Goal: Information Seeking & Learning: Find specific page/section

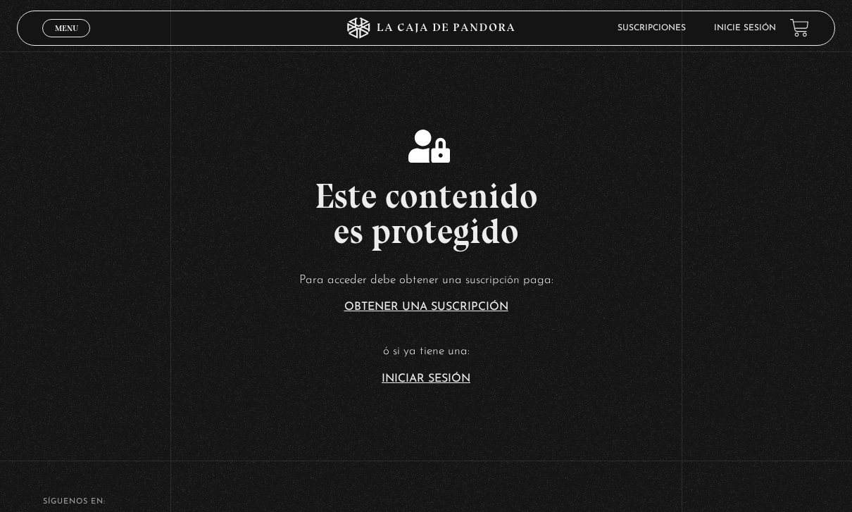
scroll to position [189, 0]
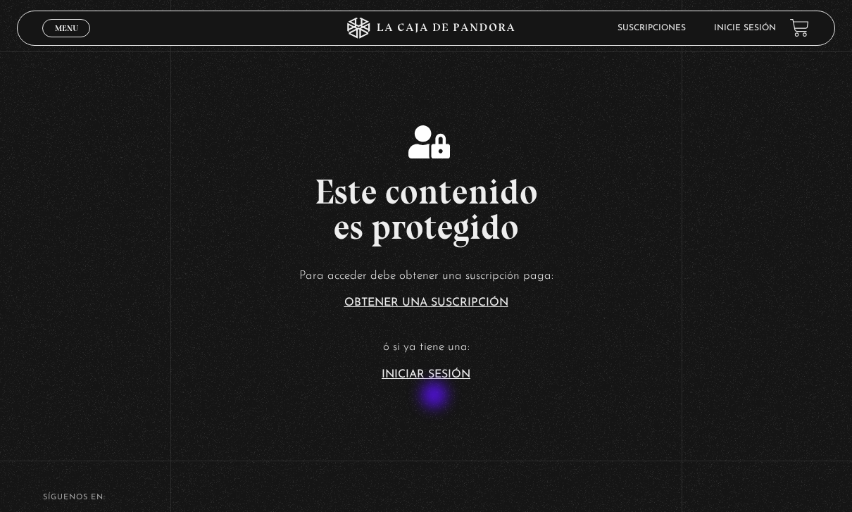
click at [419, 380] on link "Iniciar Sesión" at bounding box center [426, 374] width 89 height 11
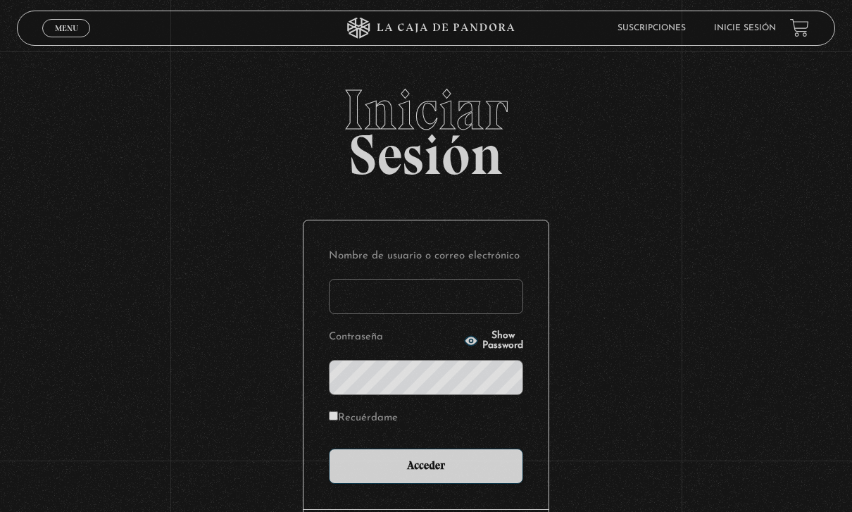
click at [429, 287] on input "Nombre de usuario o correo electrónico" at bounding box center [426, 296] width 194 height 35
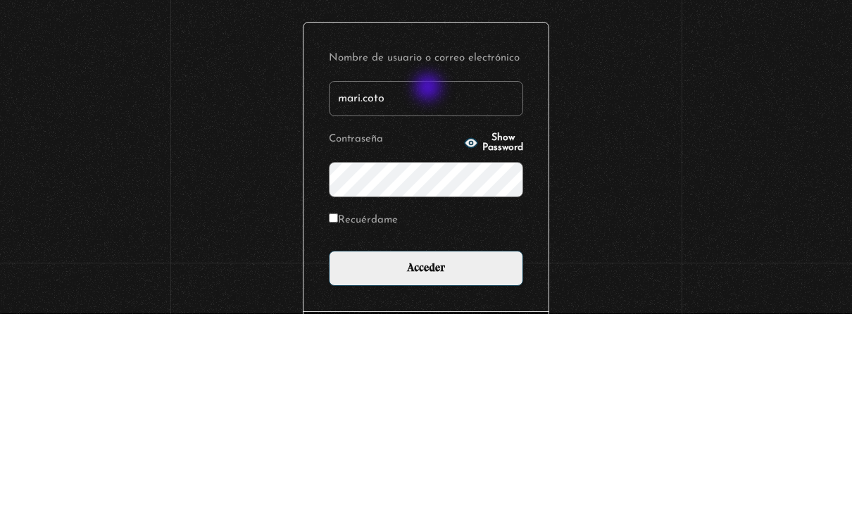
type input "mari.coto"
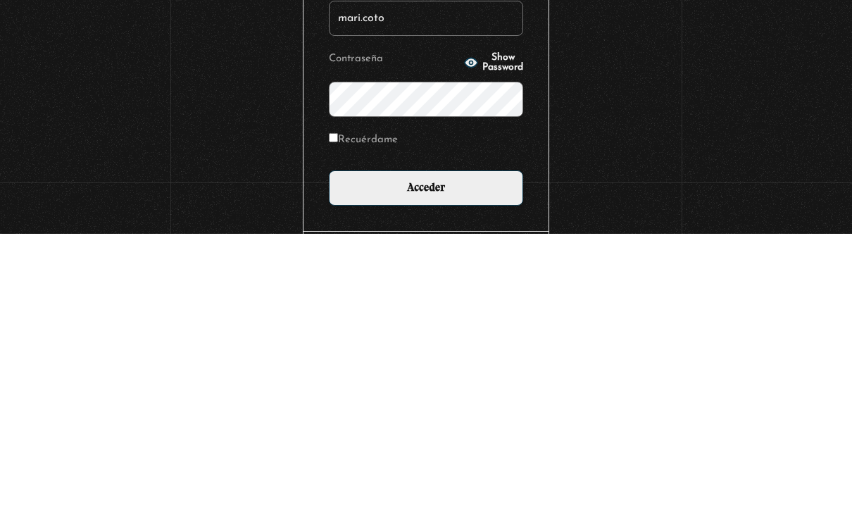
scroll to position [123, 0]
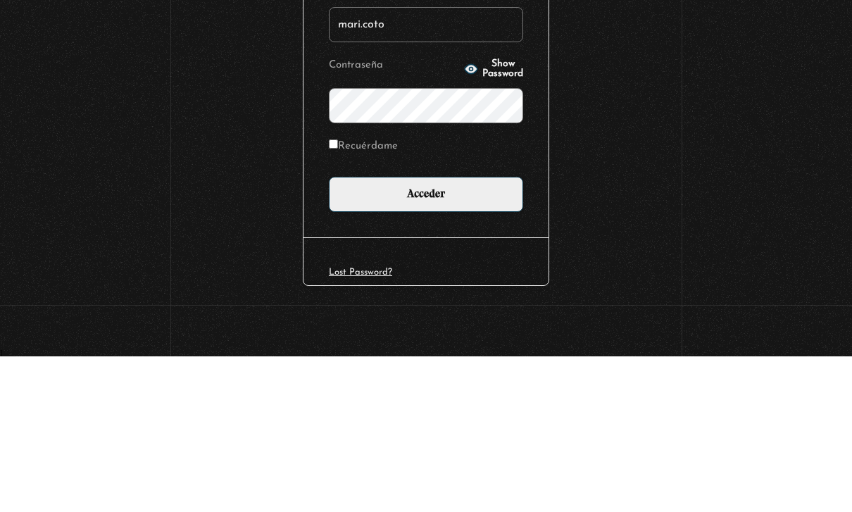
click at [469, 332] on input "Acceder" at bounding box center [426, 349] width 194 height 35
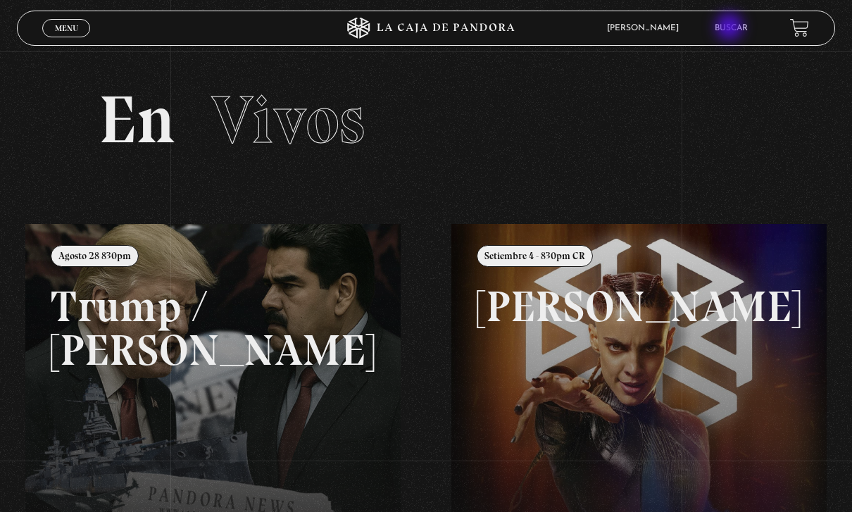
click at [731, 28] on link "Buscar" at bounding box center [731, 28] width 33 height 8
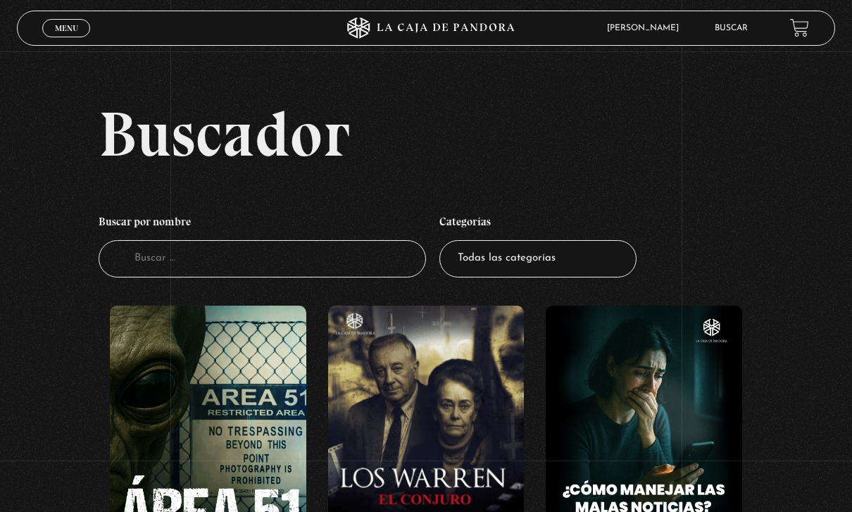
click at [267, 263] on input "Buscador" at bounding box center [262, 258] width 327 height 37
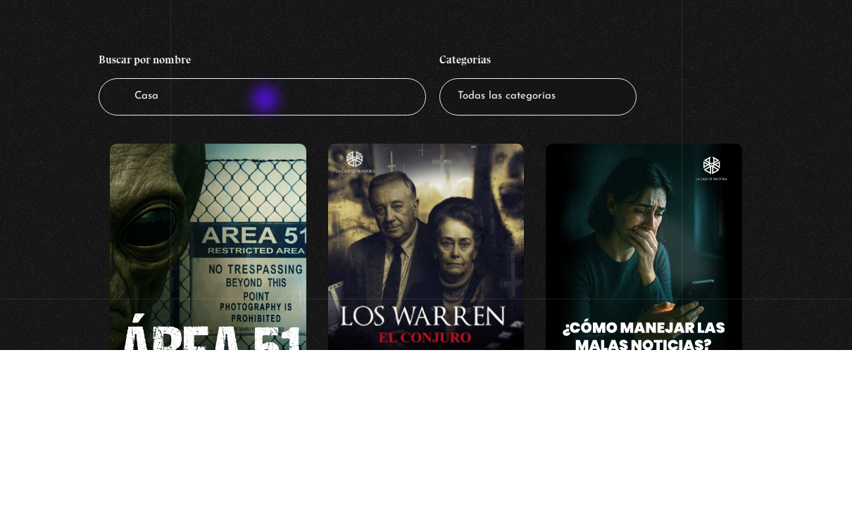
type input "Casa"
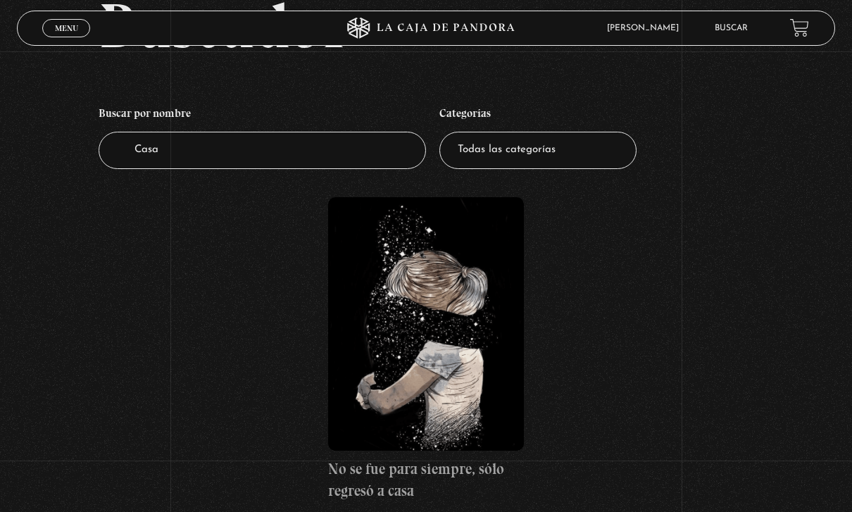
scroll to position [115, 0]
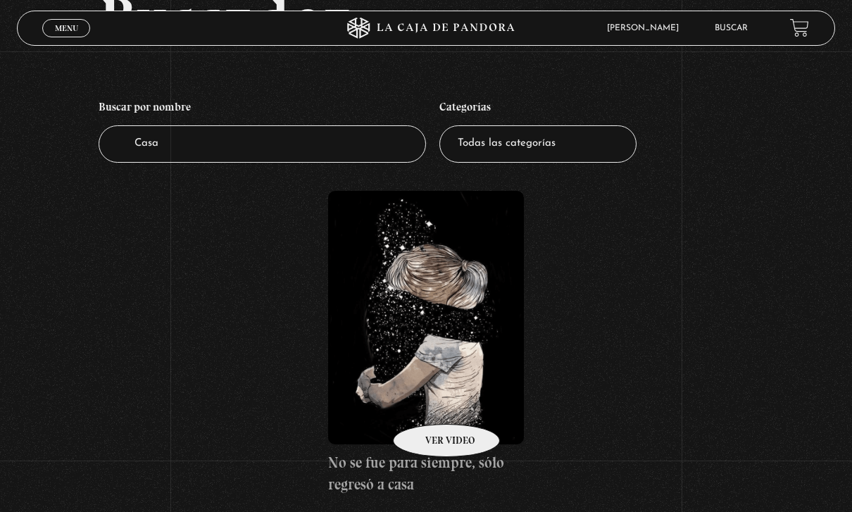
click at [428, 403] on figure at bounding box center [426, 317] width 196 height 253
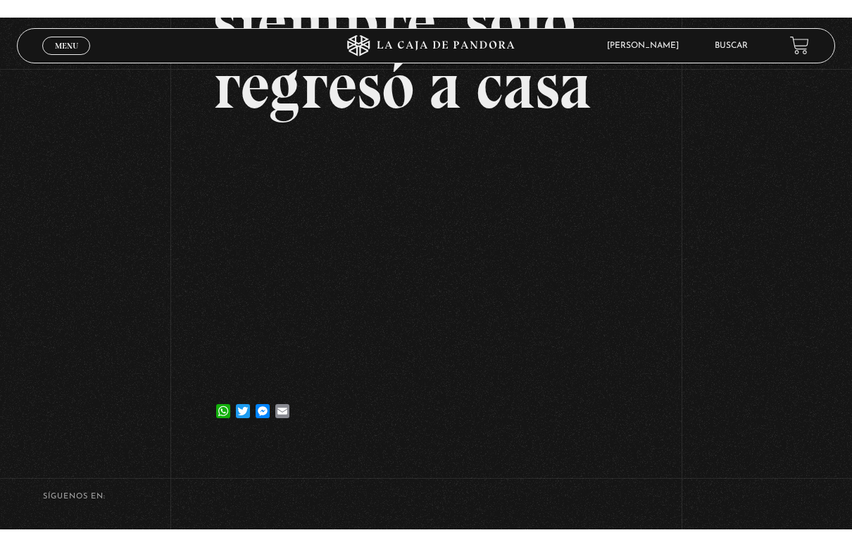
scroll to position [17, 0]
